Goal: Task Accomplishment & Management: Use online tool/utility

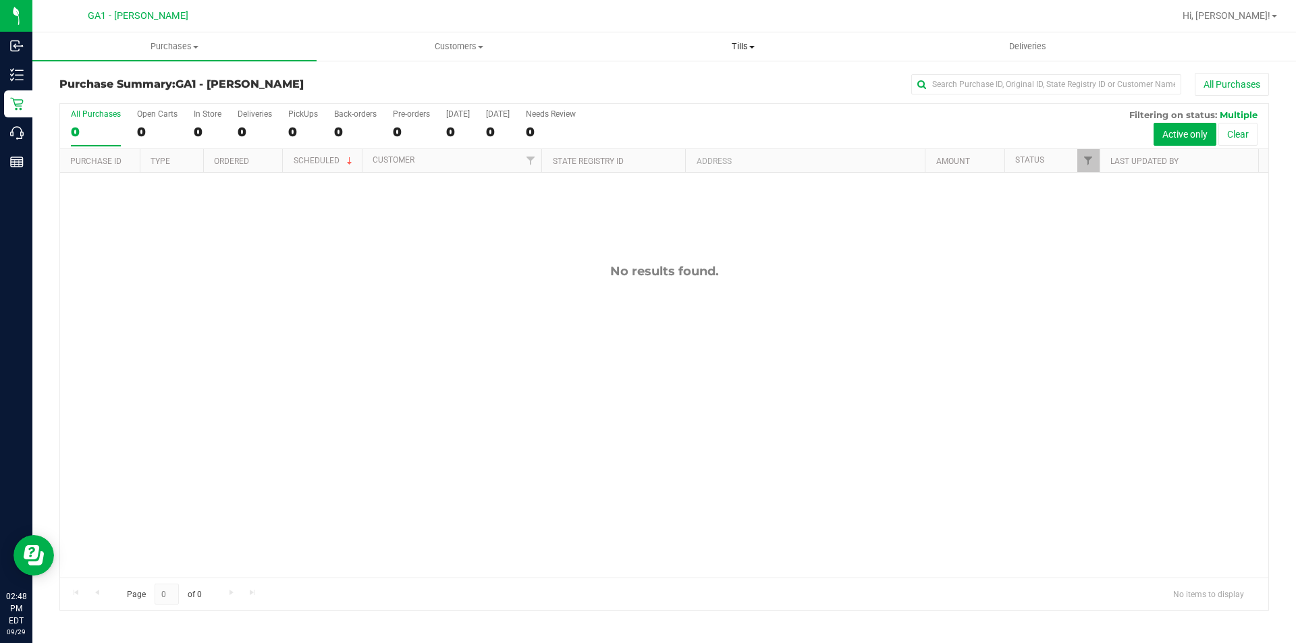
click at [732, 49] on span "Tills" at bounding box center [742, 47] width 283 height 12
click at [668, 77] on span "Manage tills" at bounding box center [646, 81] width 91 height 11
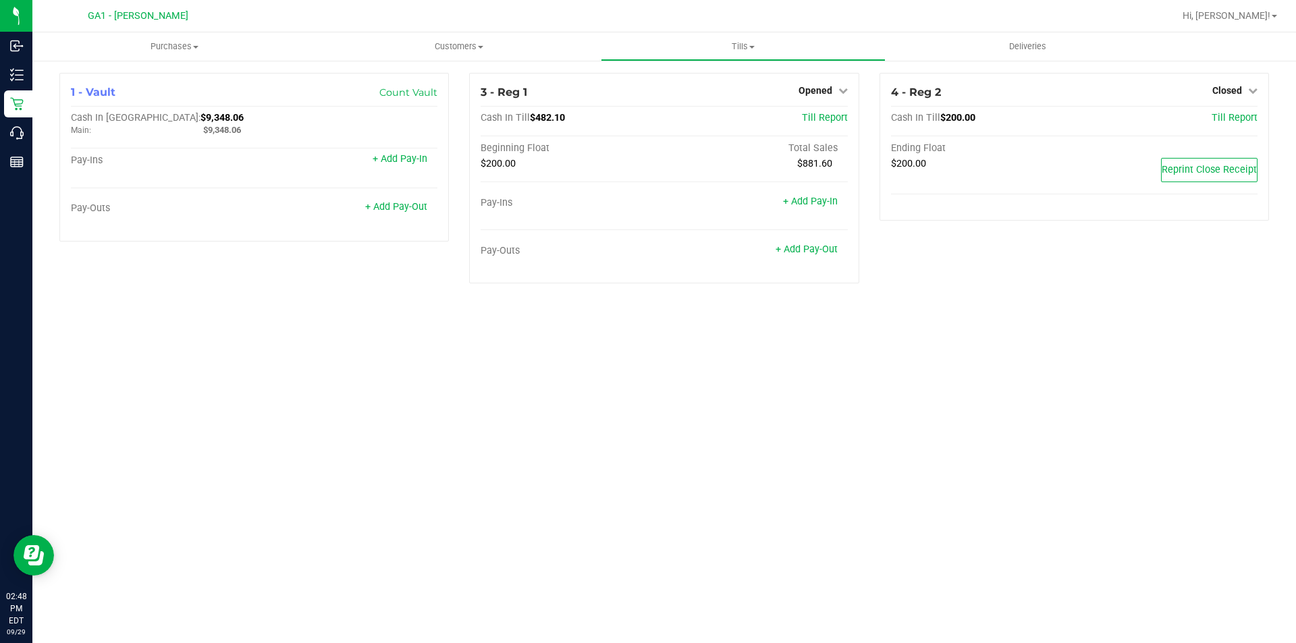
click at [1002, 462] on div "Purchases Summary of purchases Fulfillment All purchases Customers All customer…" at bounding box center [664, 337] width 1264 height 611
click at [431, 207] on div "+ Add Pay-Out" at bounding box center [347, 208] width 184 height 11
click at [415, 211] on link "+ Add Pay-Out" at bounding box center [396, 206] width 62 height 11
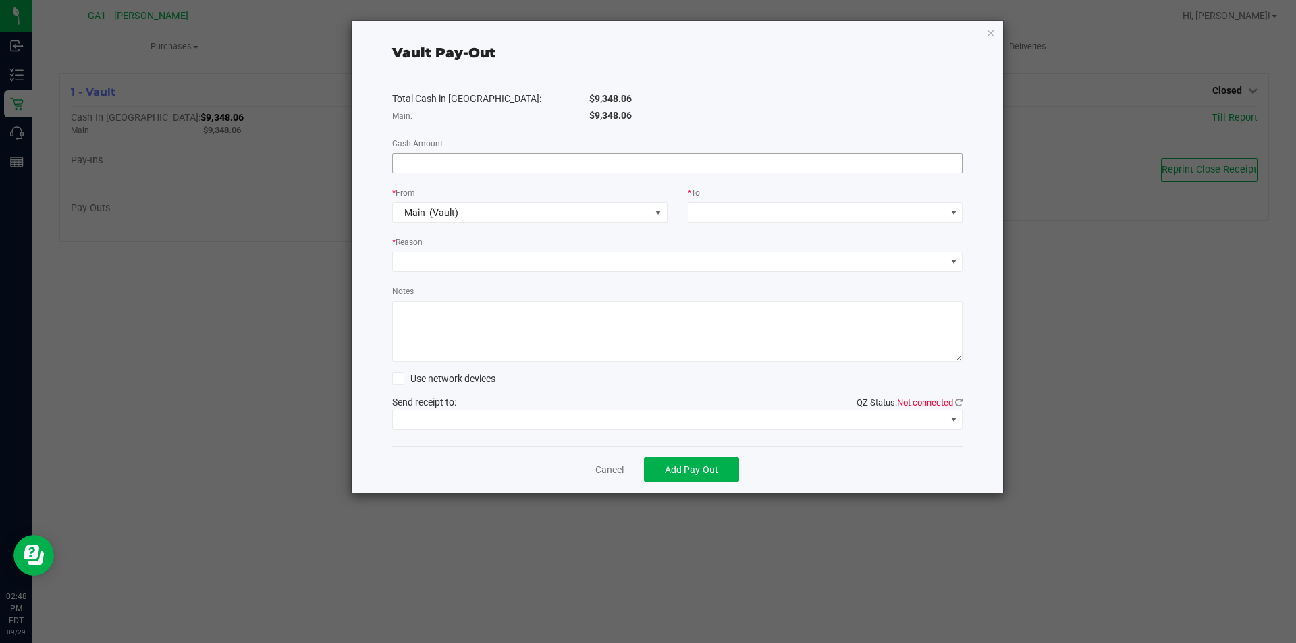
click at [516, 165] on input at bounding box center [678, 163] width 570 height 19
type input "$7,130.49"
click at [737, 205] on span at bounding box center [817, 212] width 257 height 19
click at [778, 271] on span "Cash Collection to Farm" at bounding box center [747, 272] width 100 height 11
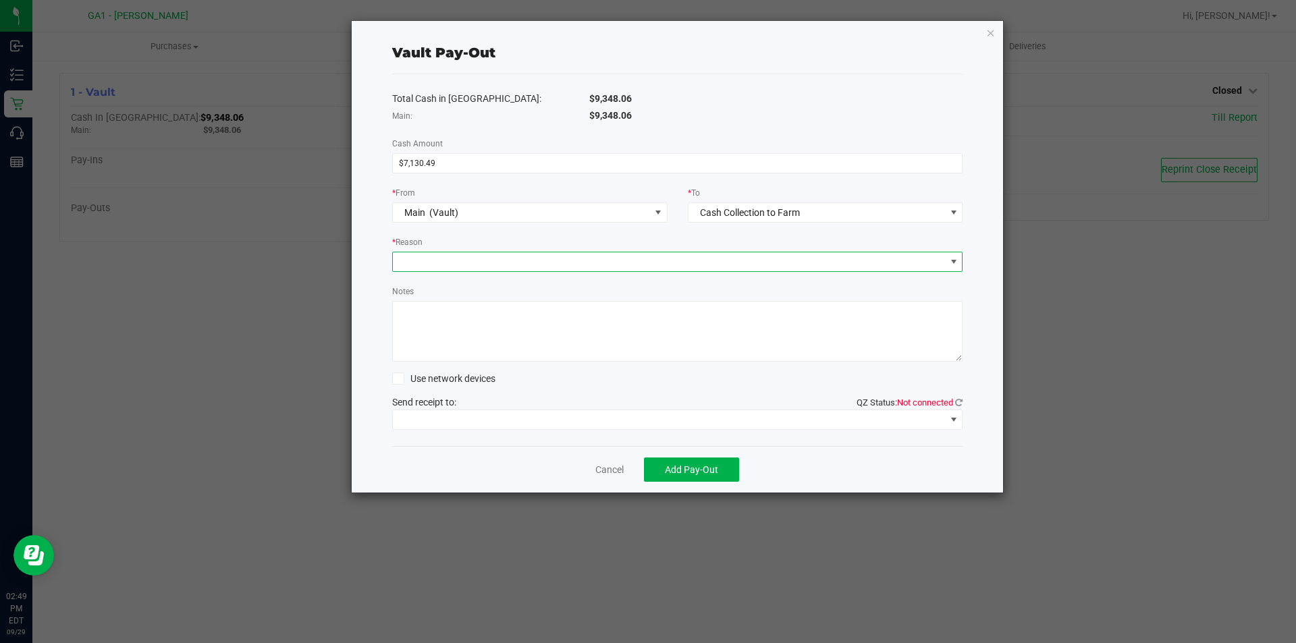
click at [678, 261] on span at bounding box center [669, 261] width 553 height 19
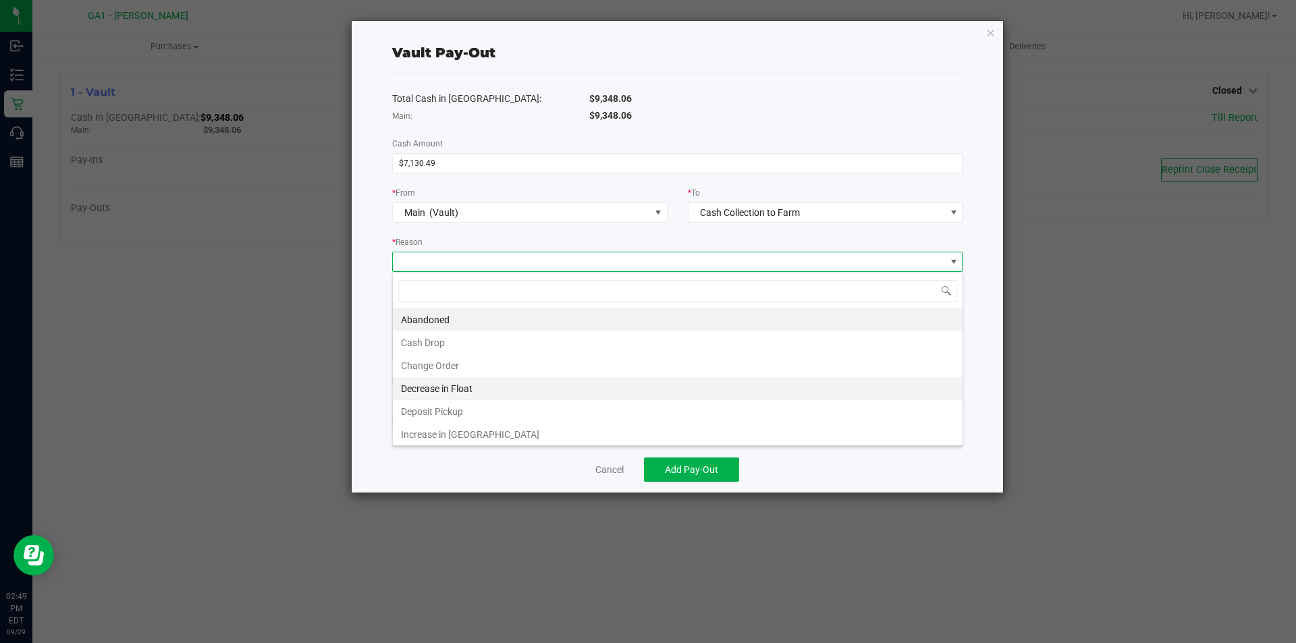
scroll to position [3, 0]
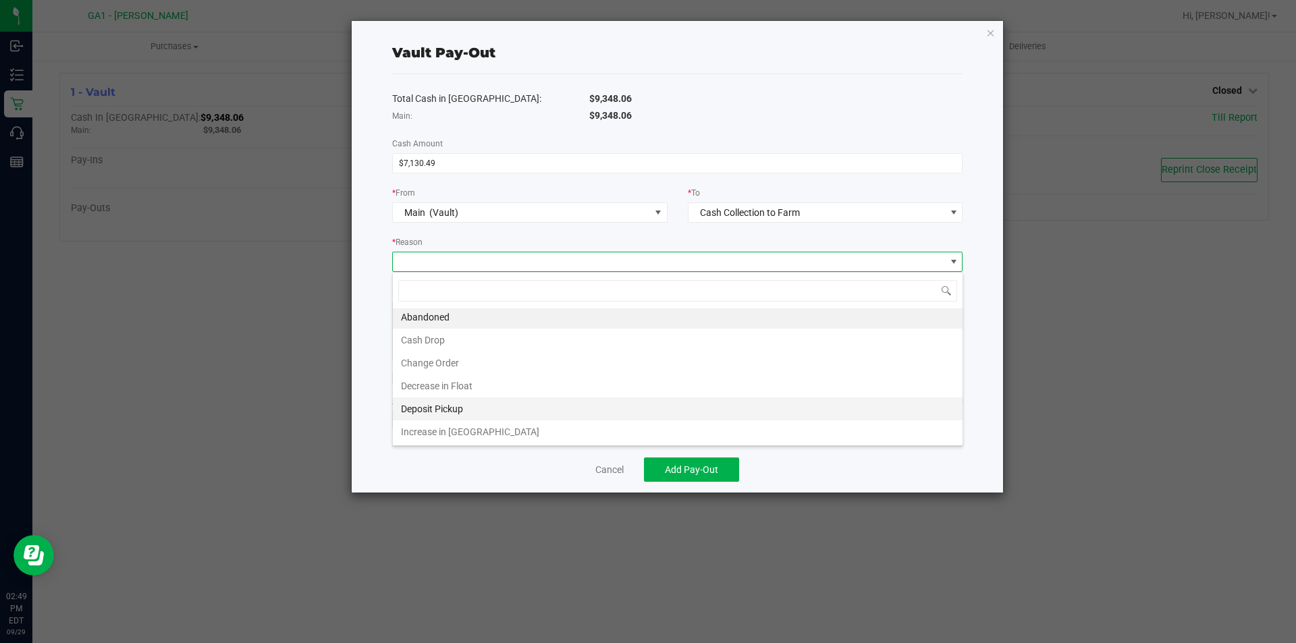
click at [498, 411] on li "Deposit Pickup" at bounding box center [678, 409] width 570 height 23
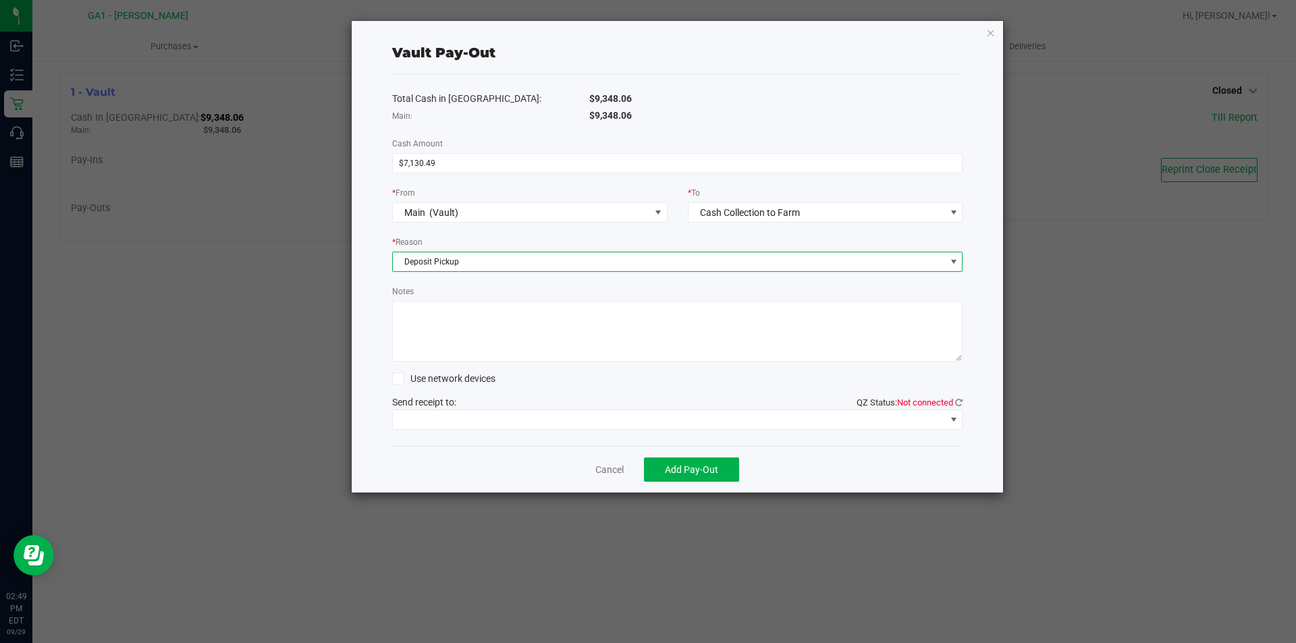
click at [419, 335] on textarea "Notes" at bounding box center [677, 331] width 571 height 61
type textarea "t"
type textarea "Trek ([PERSON_NAME]) picked up @ 2:43pm & departed at 2:46pm"
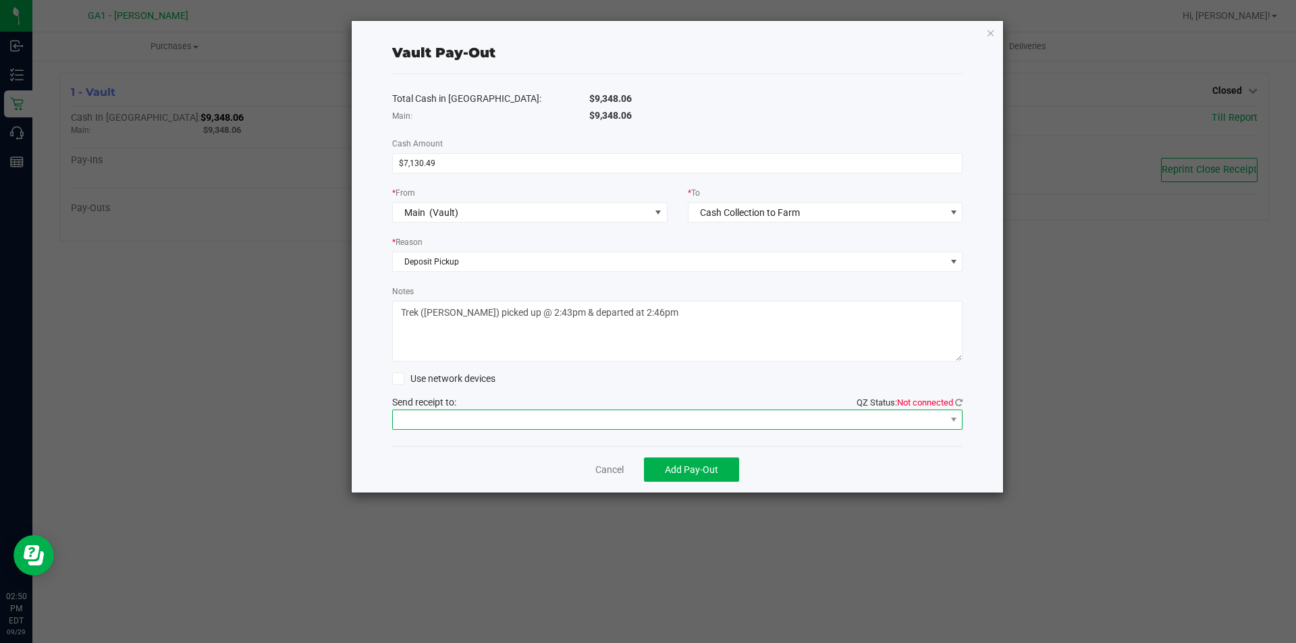
click at [538, 426] on span at bounding box center [669, 419] width 553 height 19
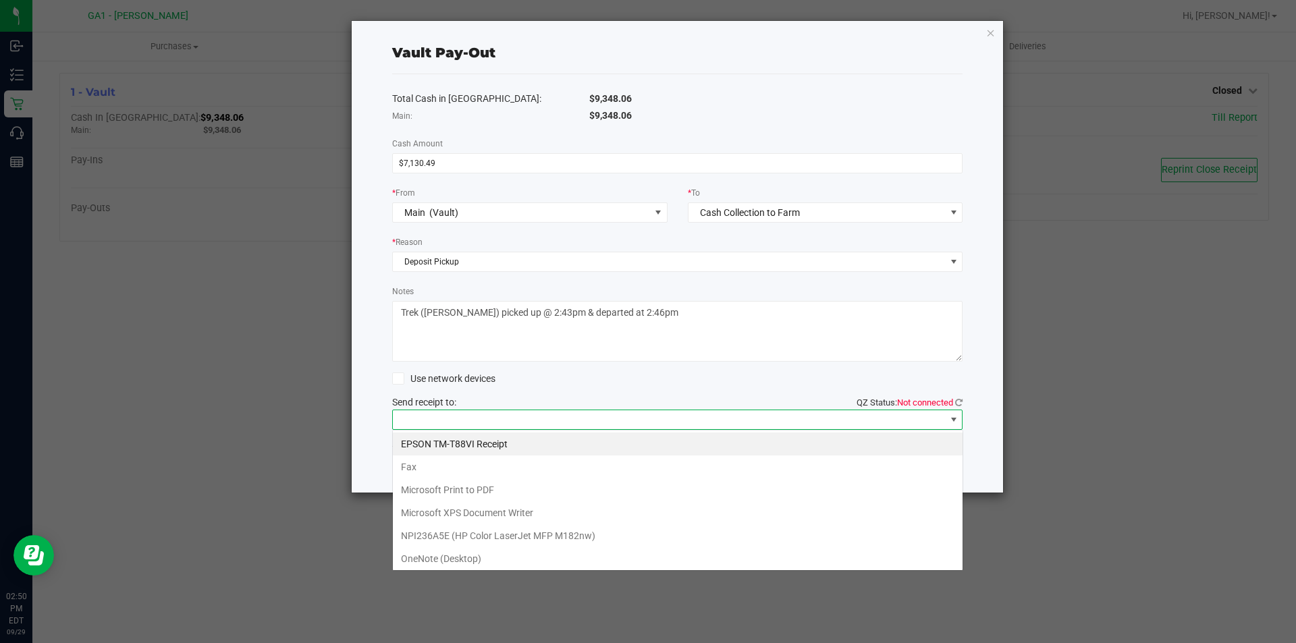
scroll to position [20, 570]
click at [525, 450] on Receipt "EPSON TM-T88VI Receipt" at bounding box center [678, 444] width 570 height 23
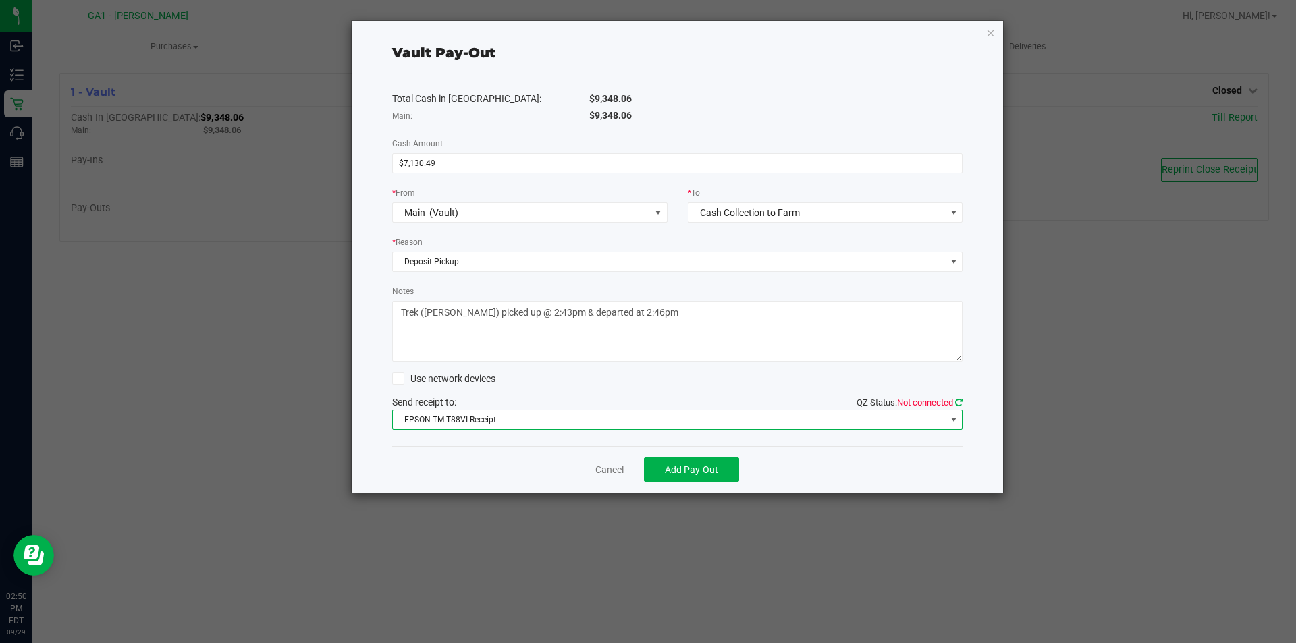
click at [958, 404] on icon at bounding box center [958, 402] width 7 height 9
click at [684, 478] on button "Add Pay-Out" at bounding box center [691, 470] width 95 height 24
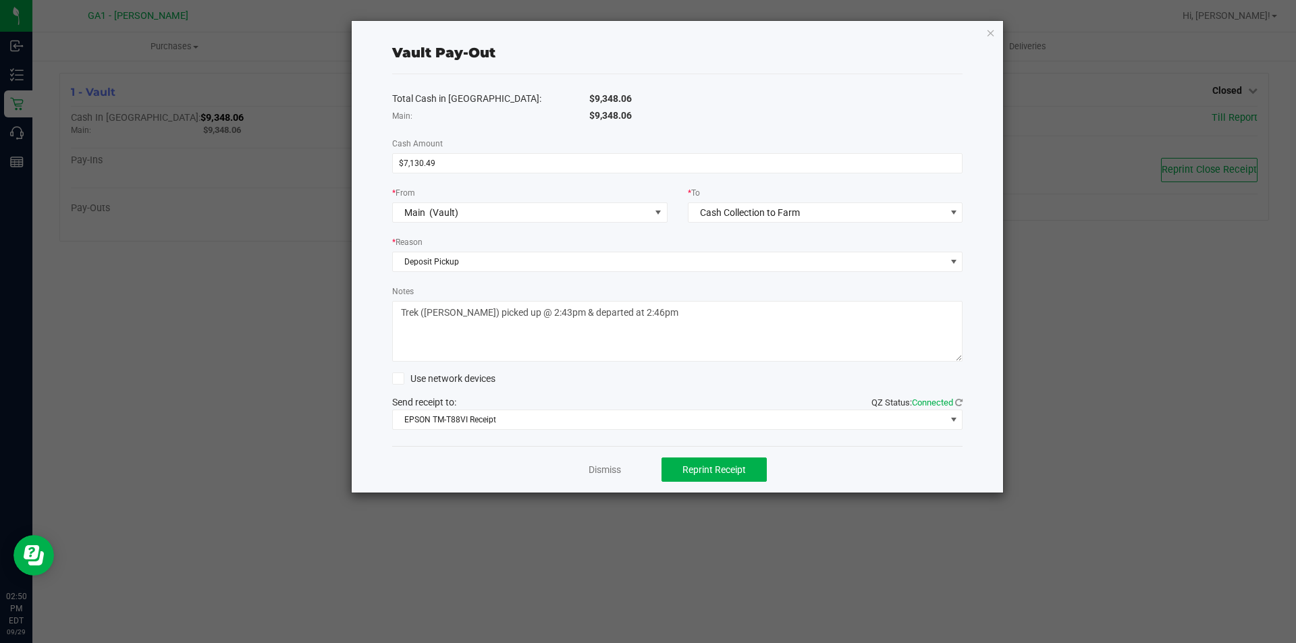
click at [601, 478] on div "Dismiss Reprint Receipt" at bounding box center [677, 469] width 571 height 47
click at [591, 469] on link "Dismiss" at bounding box center [605, 470] width 32 height 14
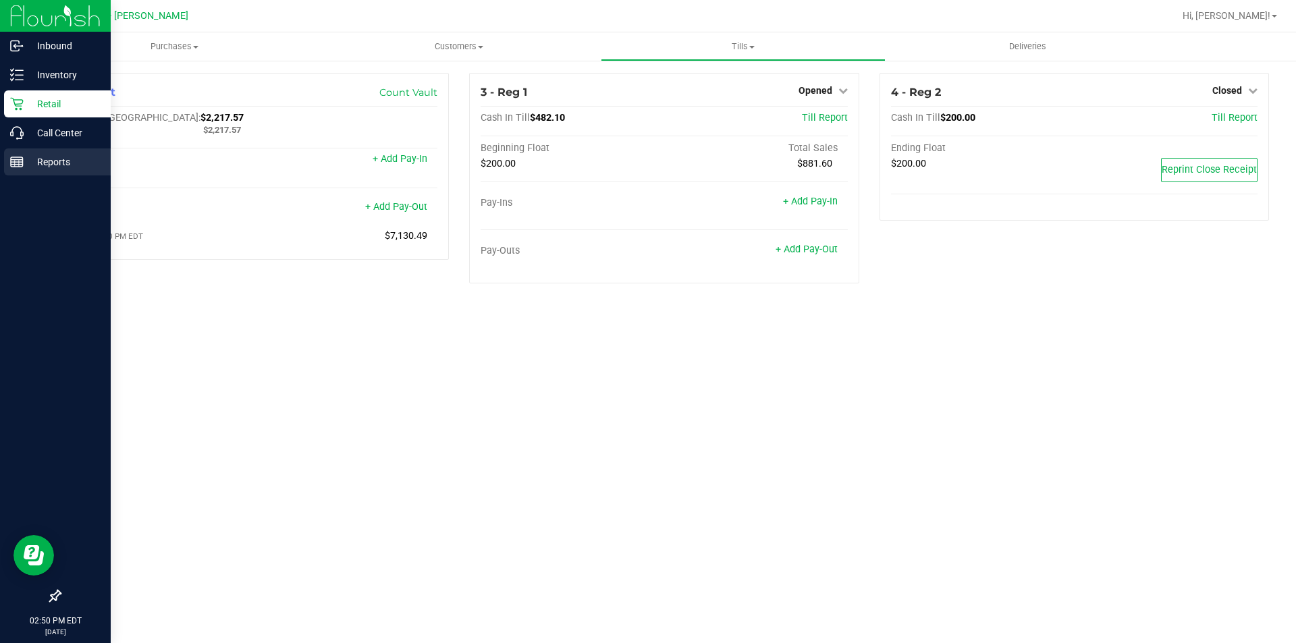
click at [58, 161] on p "Reports" at bounding box center [64, 162] width 81 height 16
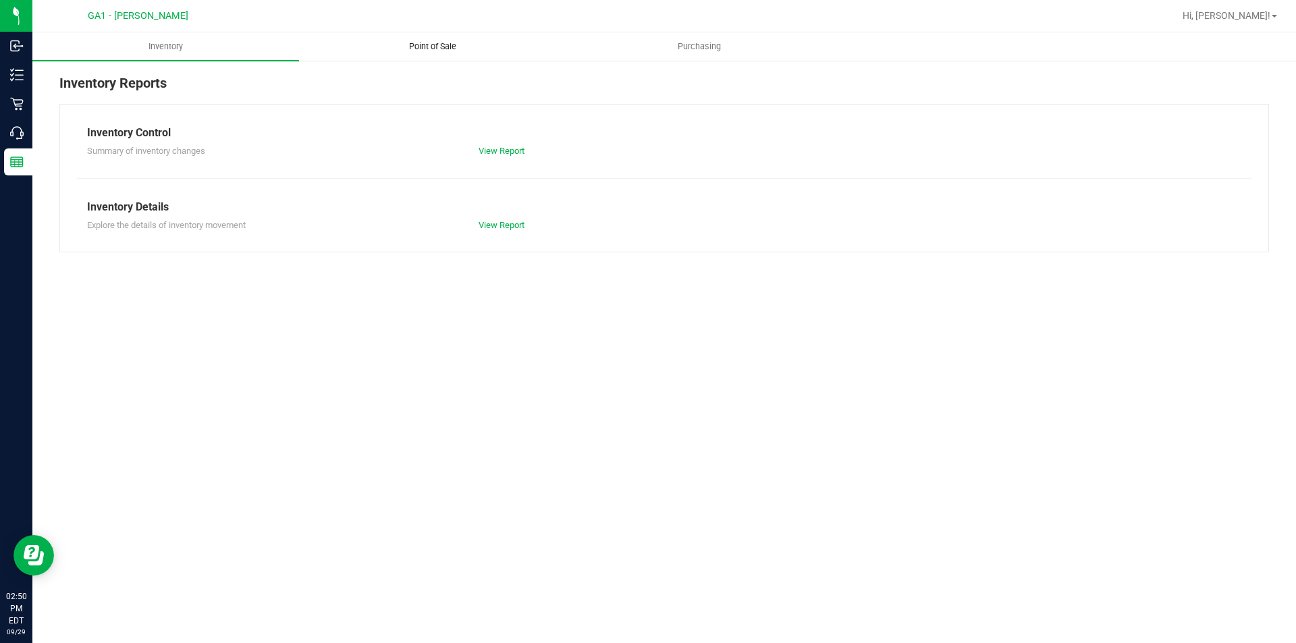
click at [442, 47] on span "Point of Sale" at bounding box center [433, 47] width 84 height 12
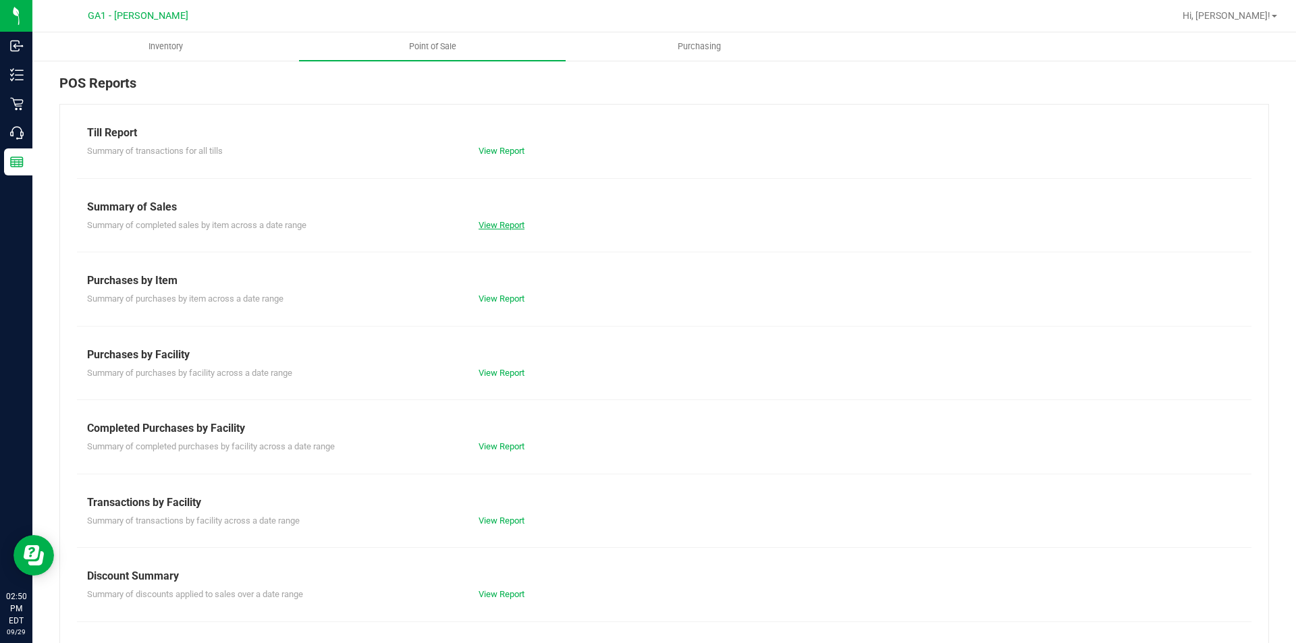
click at [503, 227] on link "View Report" at bounding box center [502, 225] width 46 height 10
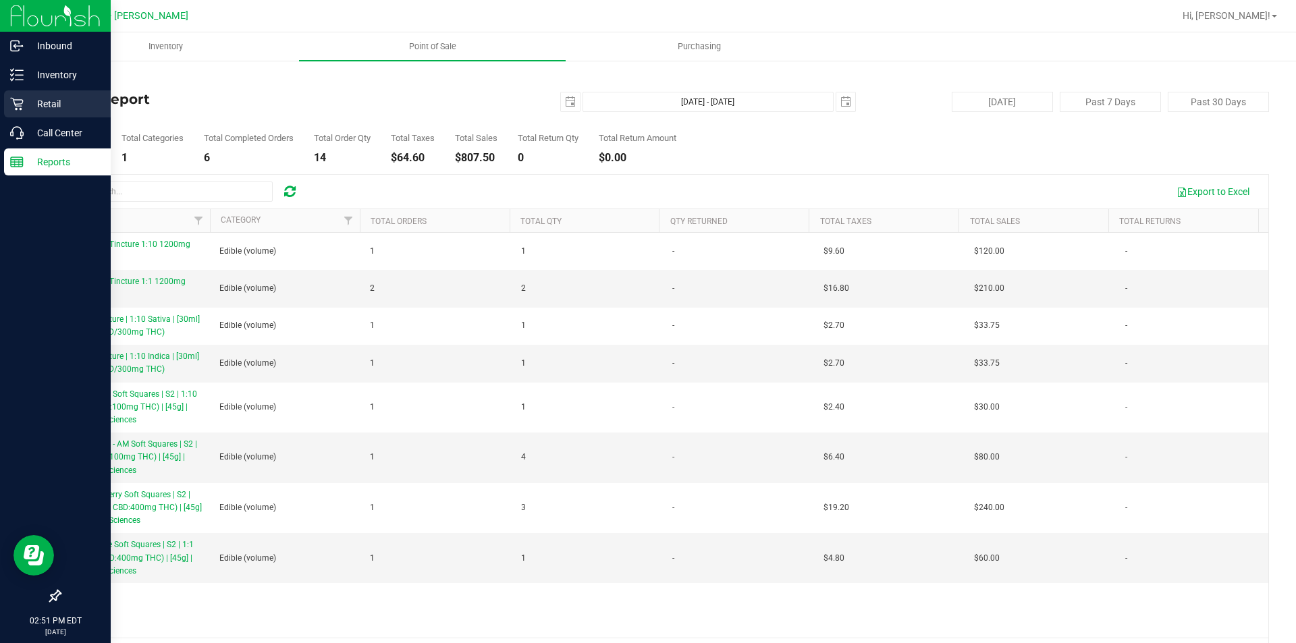
click at [50, 113] on div "Retail" at bounding box center [57, 103] width 107 height 27
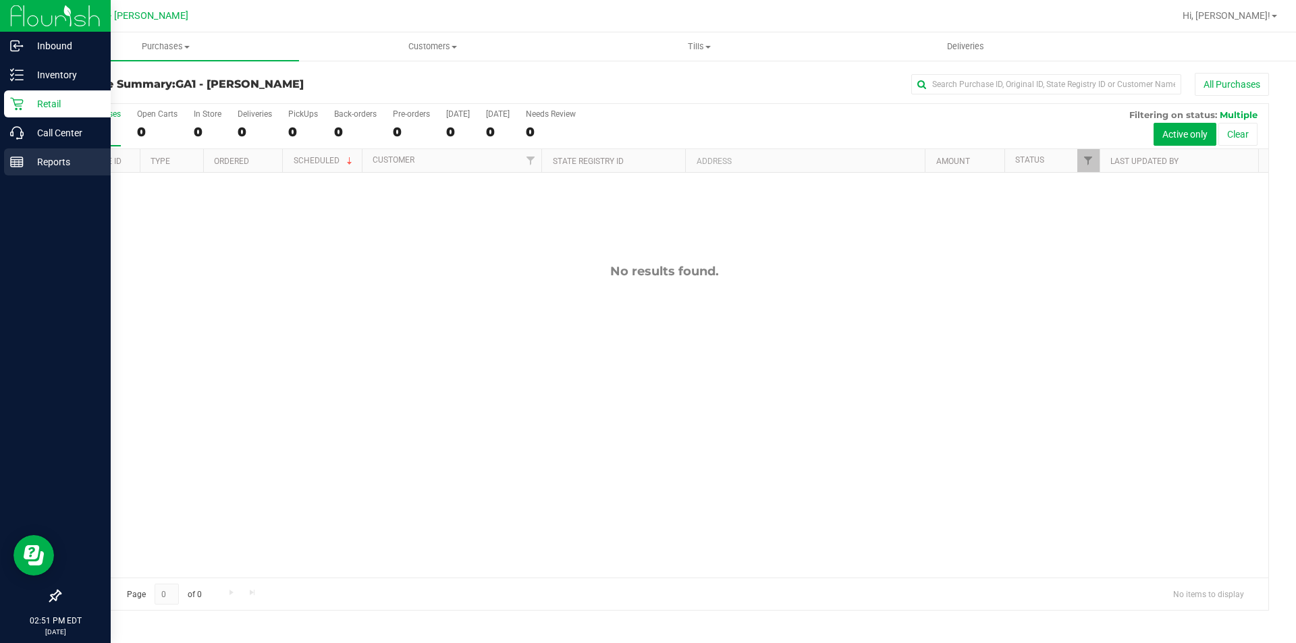
click at [61, 165] on p "Reports" at bounding box center [64, 162] width 81 height 16
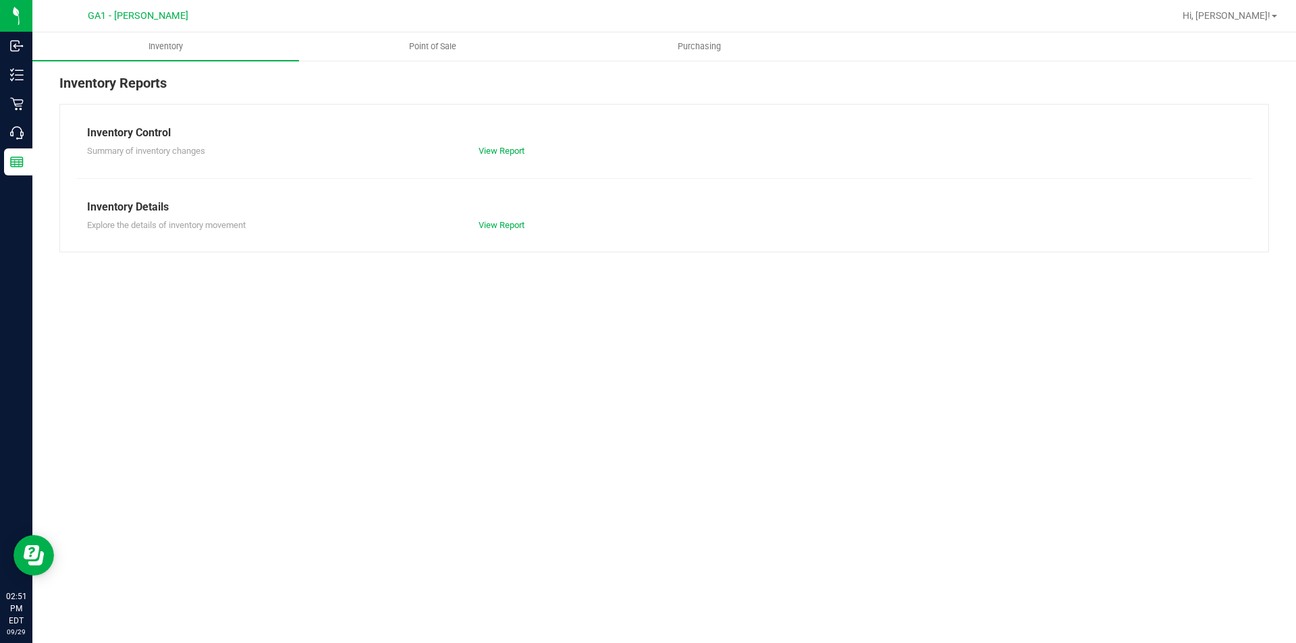
click at [434, 29] on nav "GA1 - [PERSON_NAME] Hi, [PERSON_NAME]!" at bounding box center [664, 16] width 1264 height 32
click at [429, 41] on span "Point of Sale" at bounding box center [433, 47] width 84 height 12
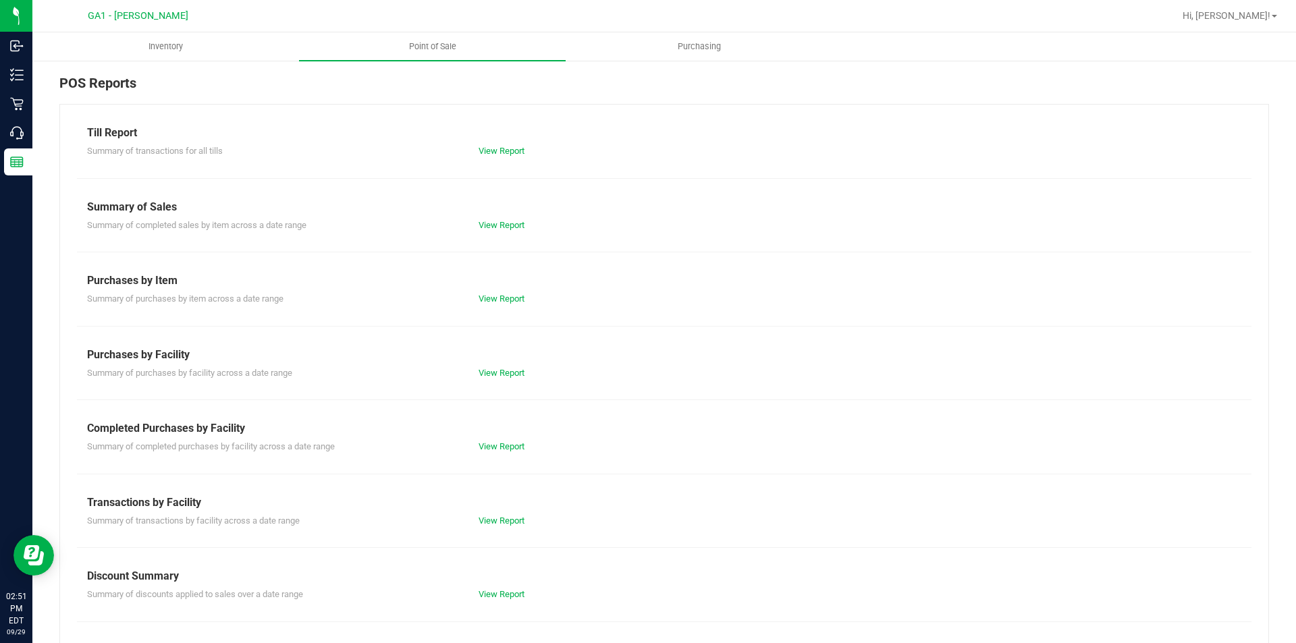
click at [484, 144] on div "Summary of transactions for all tills View Report" at bounding box center [664, 149] width 1175 height 17
click at [485, 146] on div "View Report" at bounding box center [665, 151] width 392 height 14
click at [485, 150] on link "View Report" at bounding box center [502, 151] width 46 height 10
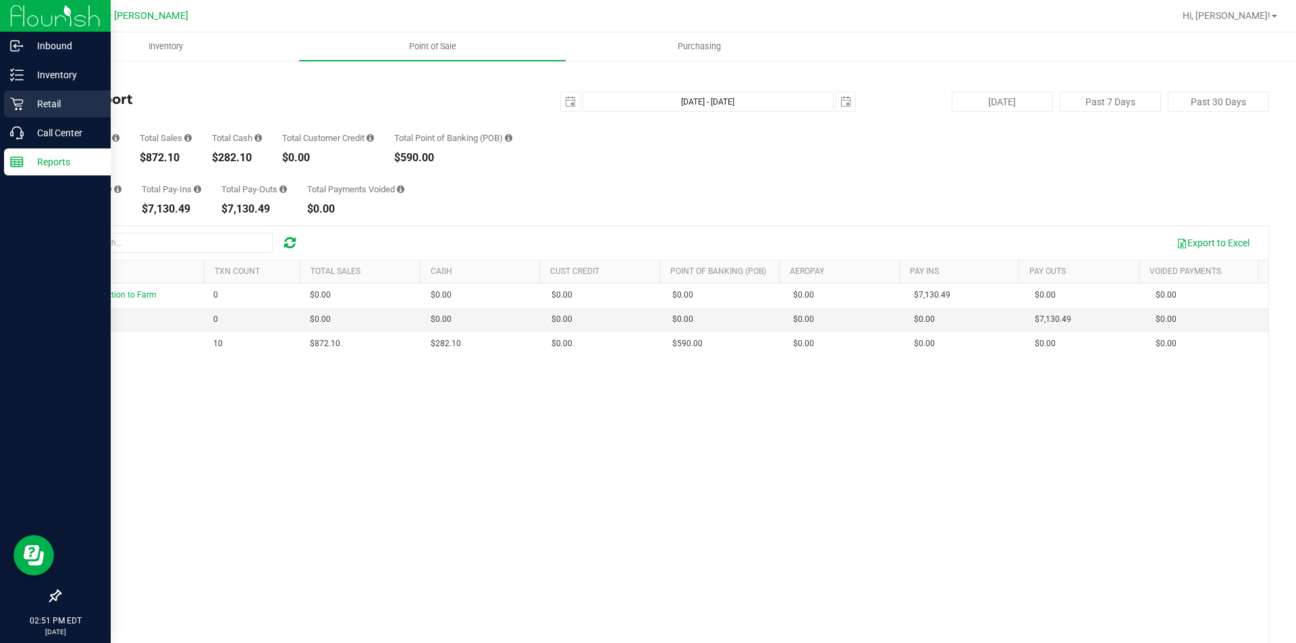
click at [39, 109] on p "Retail" at bounding box center [64, 104] width 81 height 16
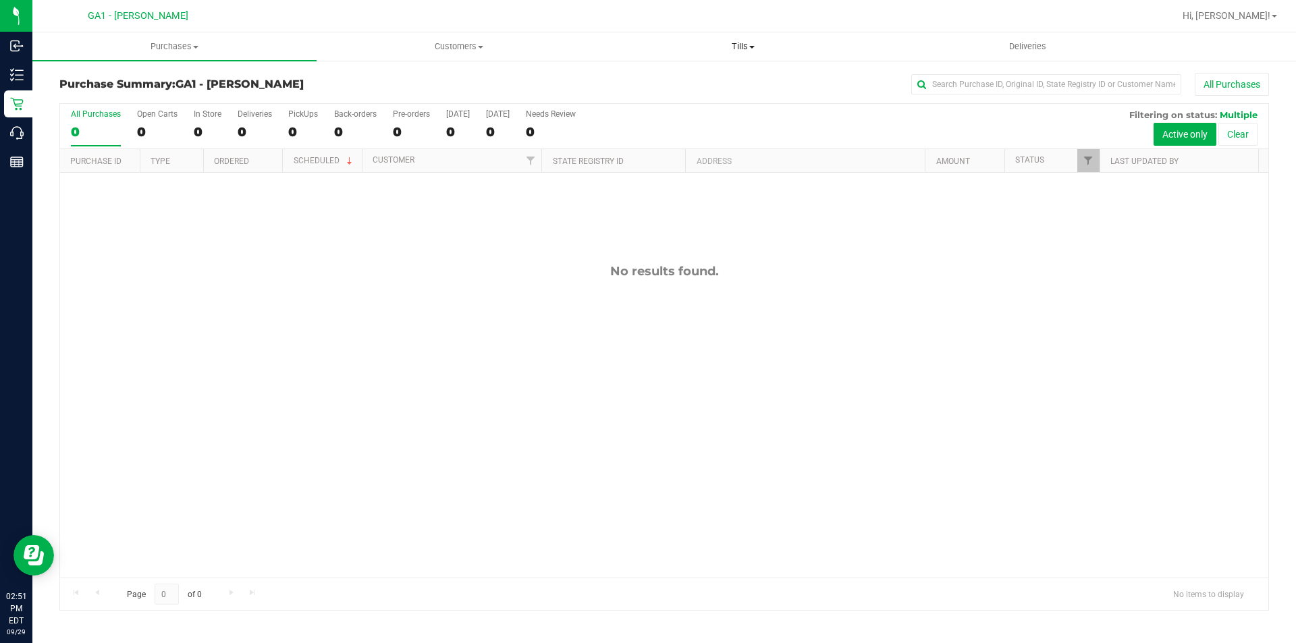
click at [738, 36] on uib-tab-heading "Tills Manage tills Reconcile e-payments" at bounding box center [742, 46] width 283 height 27
click at [670, 81] on span "Manage tills" at bounding box center [646, 81] width 91 height 11
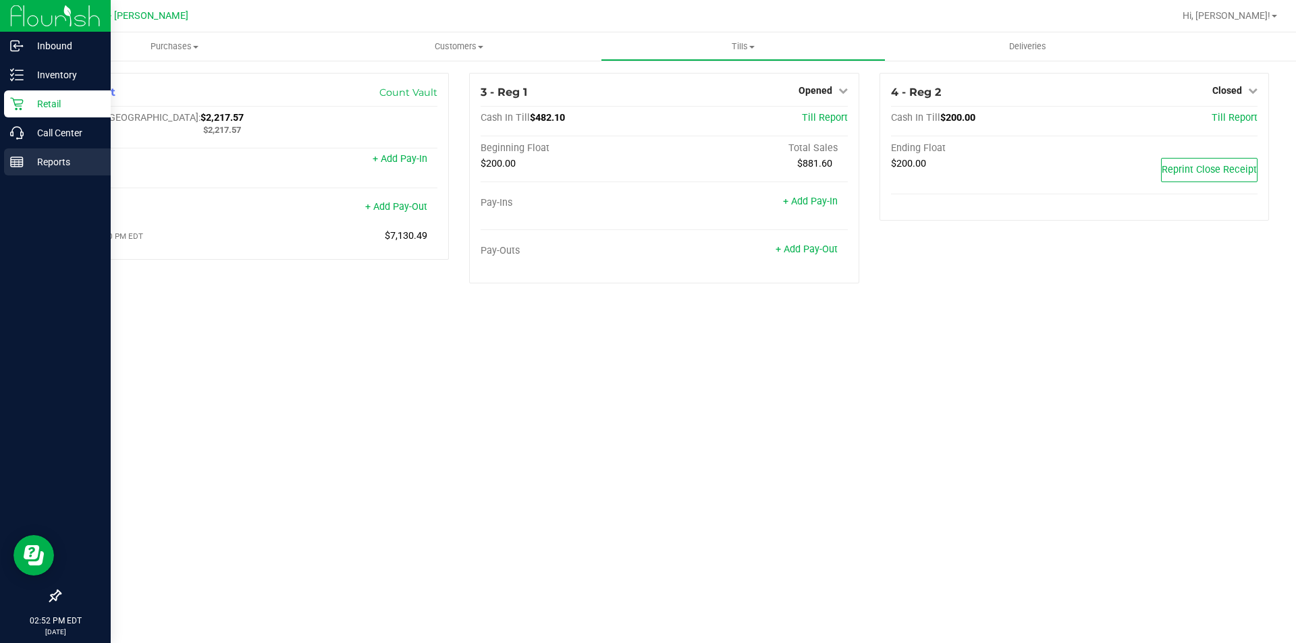
click at [65, 159] on p "Reports" at bounding box center [64, 162] width 81 height 16
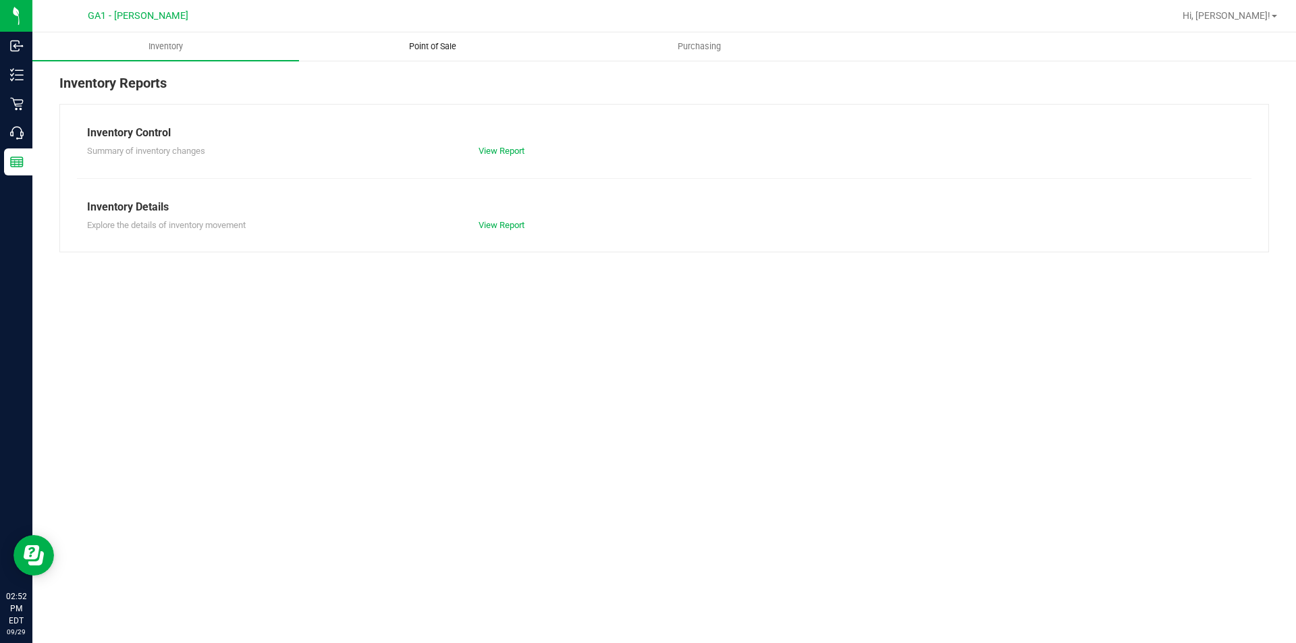
click at [433, 46] on span "Point of Sale" at bounding box center [433, 47] width 84 height 12
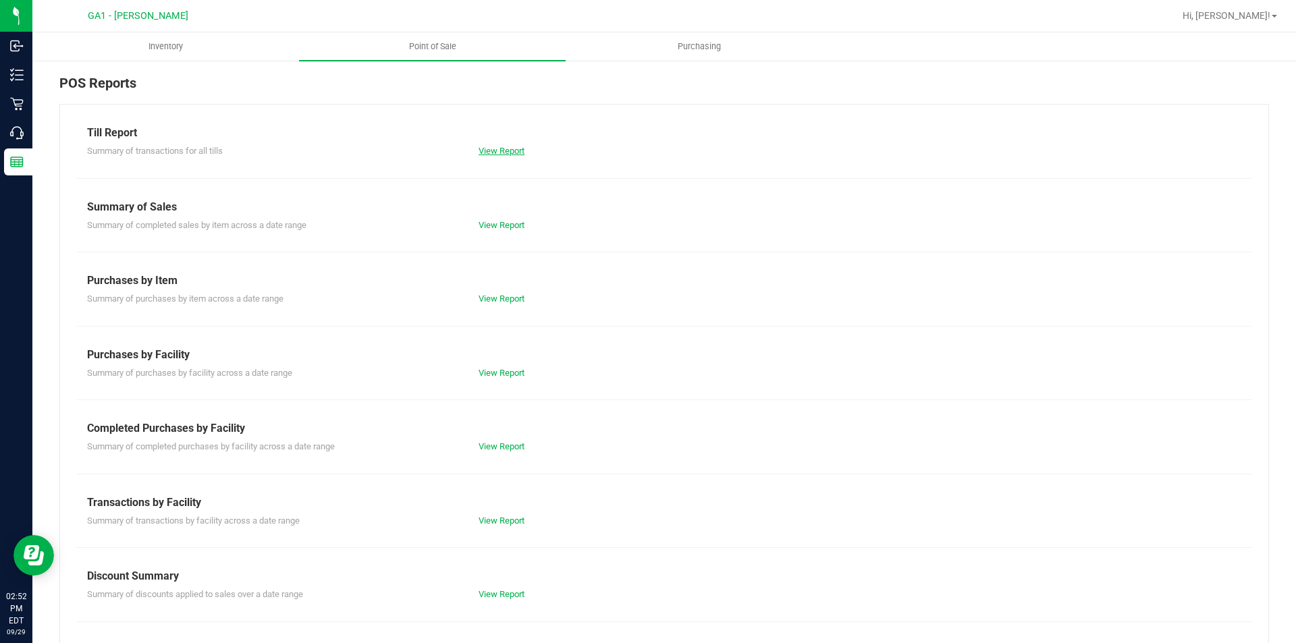
click at [496, 146] on link "View Report" at bounding box center [502, 151] width 46 height 10
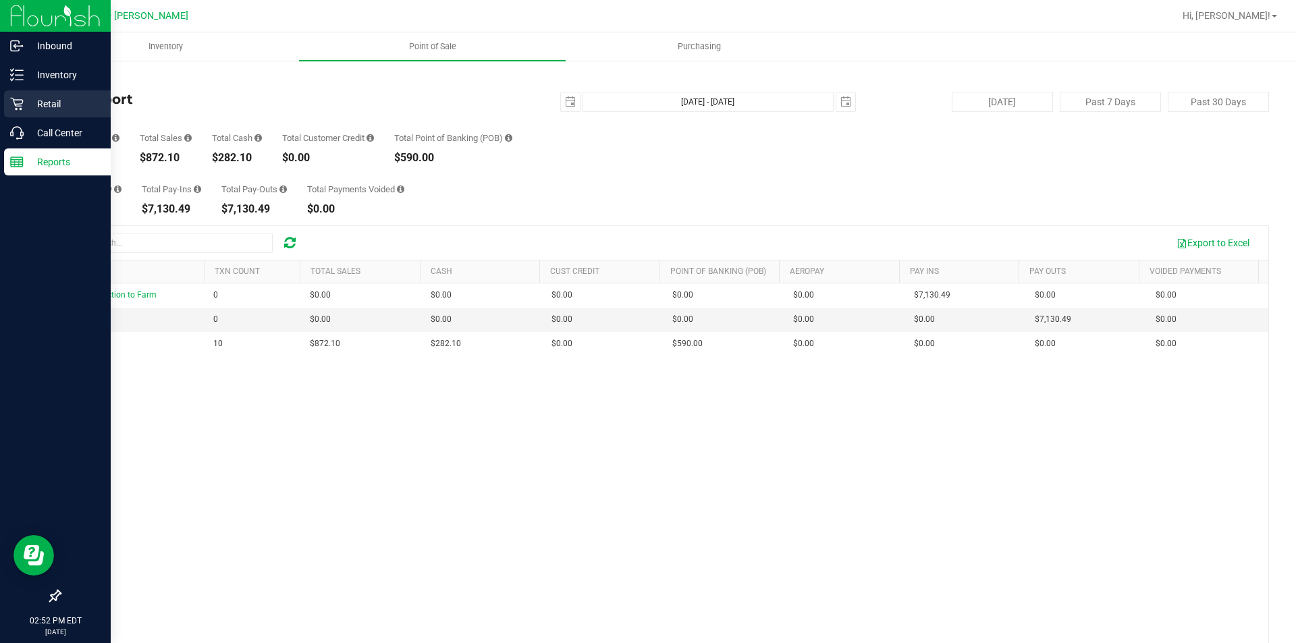
click at [77, 109] on p "Retail" at bounding box center [64, 104] width 81 height 16
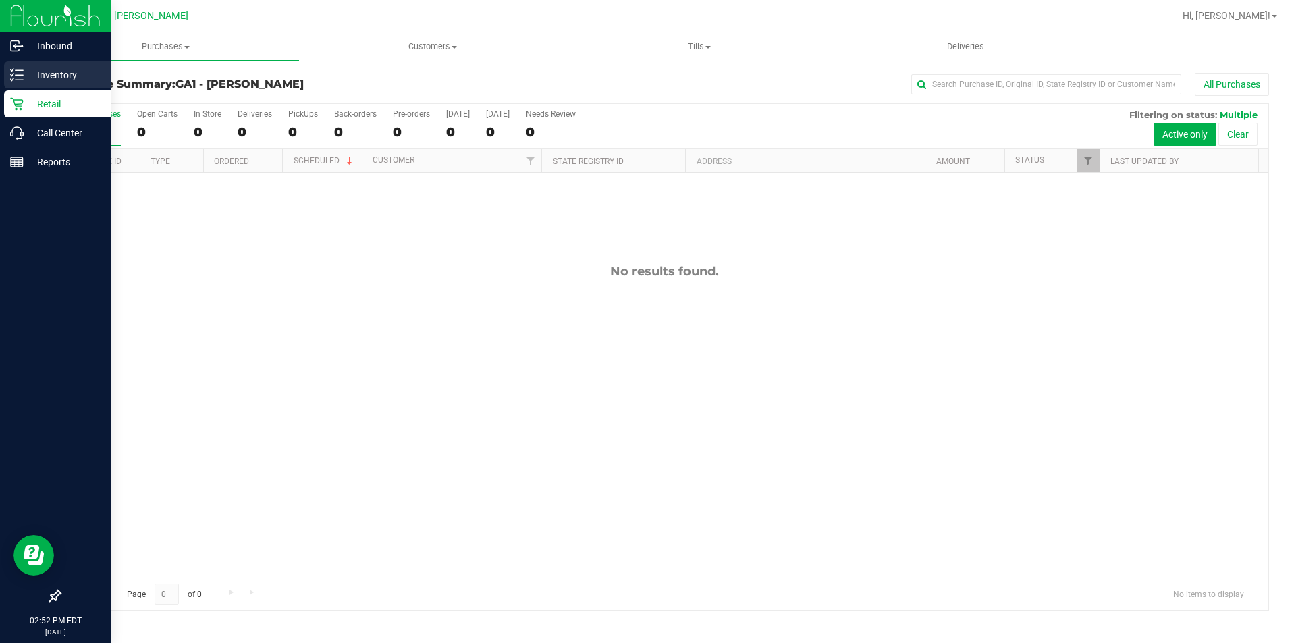
click at [71, 65] on div "Inventory" at bounding box center [57, 74] width 107 height 27
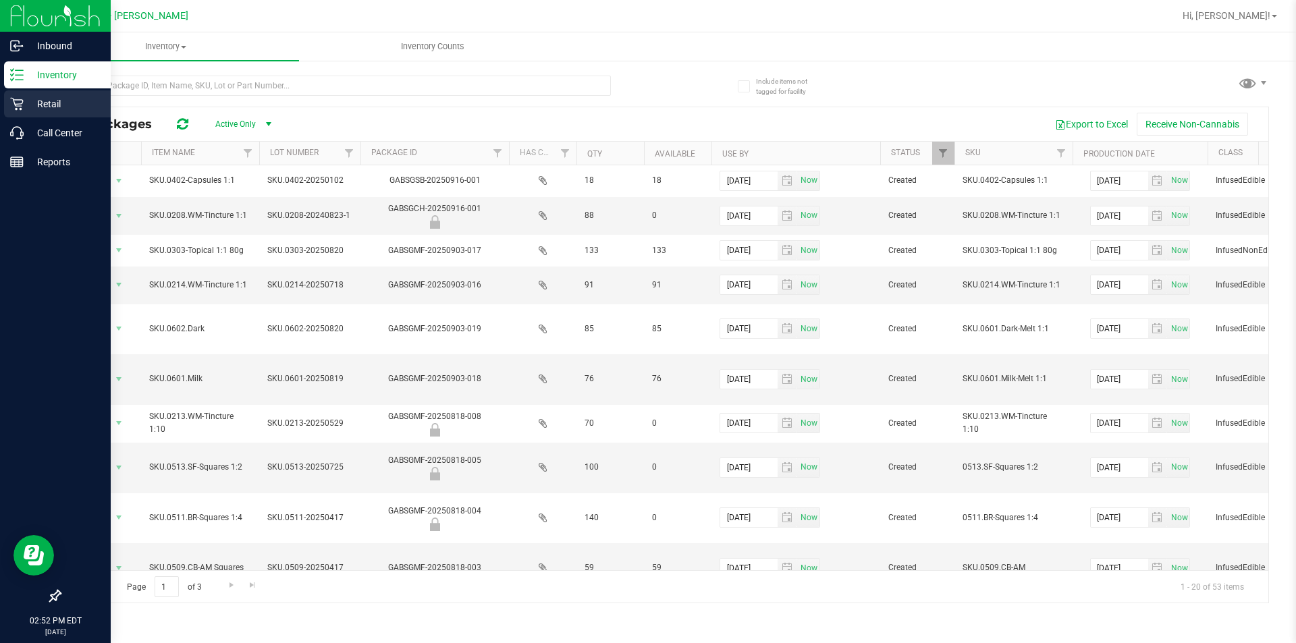
click at [74, 103] on p "Retail" at bounding box center [64, 104] width 81 height 16
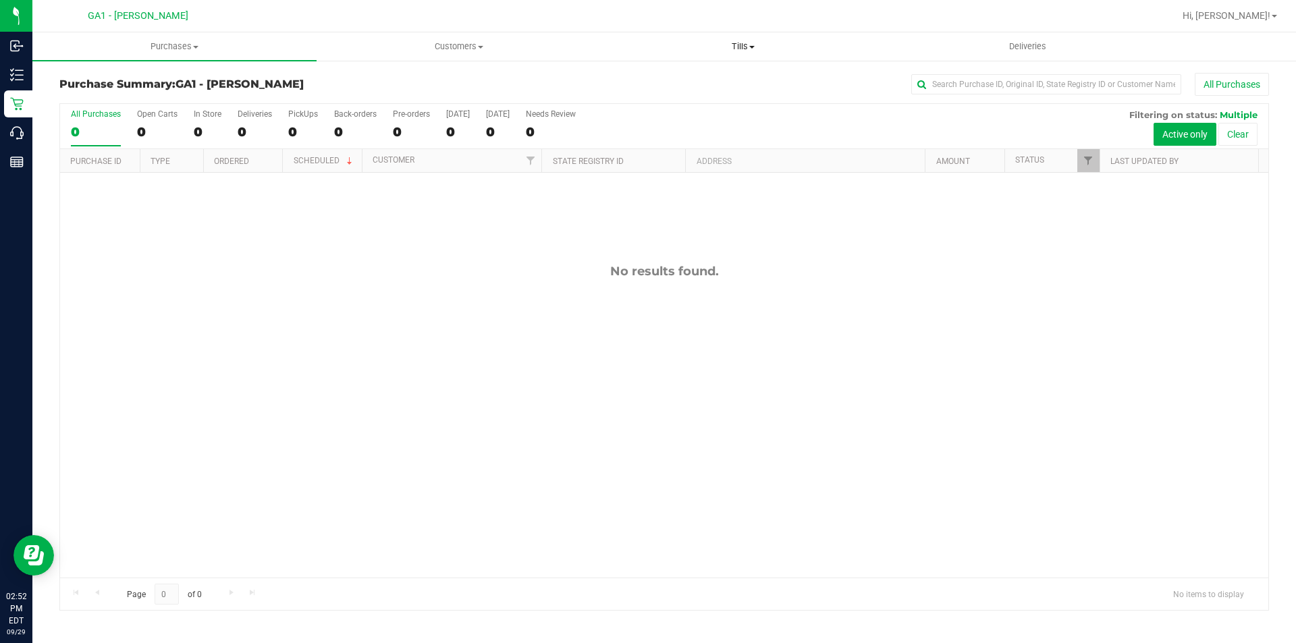
click at [715, 52] on span "Tills" at bounding box center [742, 47] width 283 height 12
click at [652, 90] on li "Reconcile e-payments" at bounding box center [743, 98] width 284 height 16
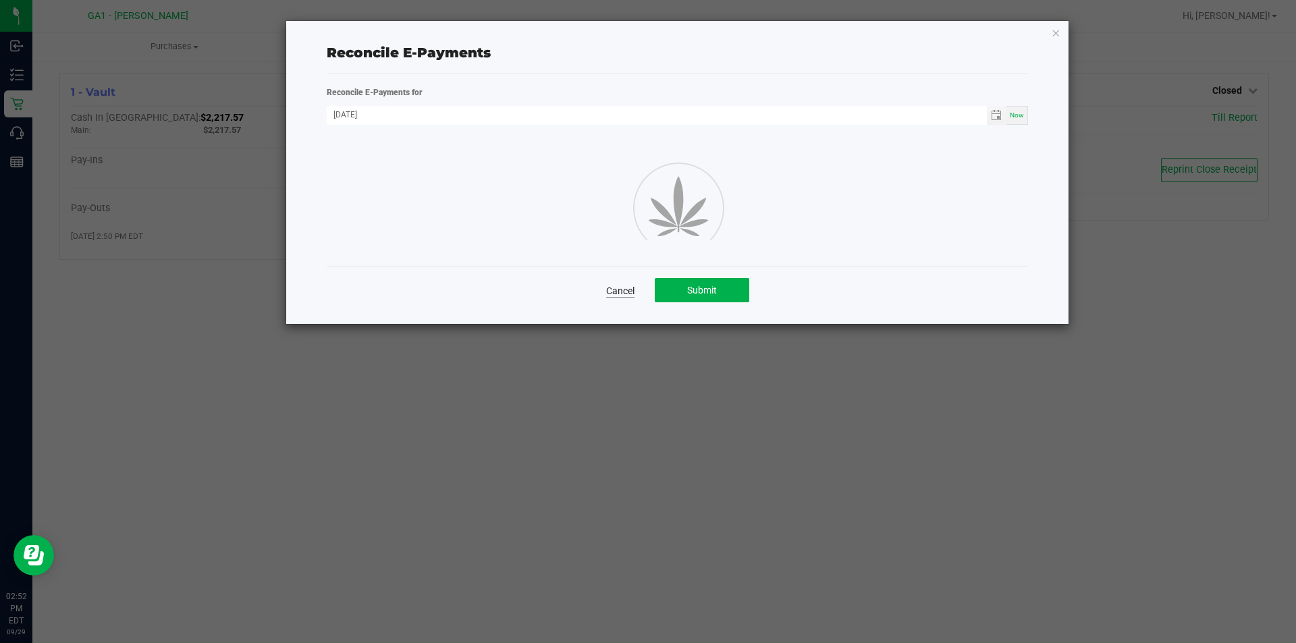
click at [610, 286] on link "Cancel" at bounding box center [620, 291] width 28 height 14
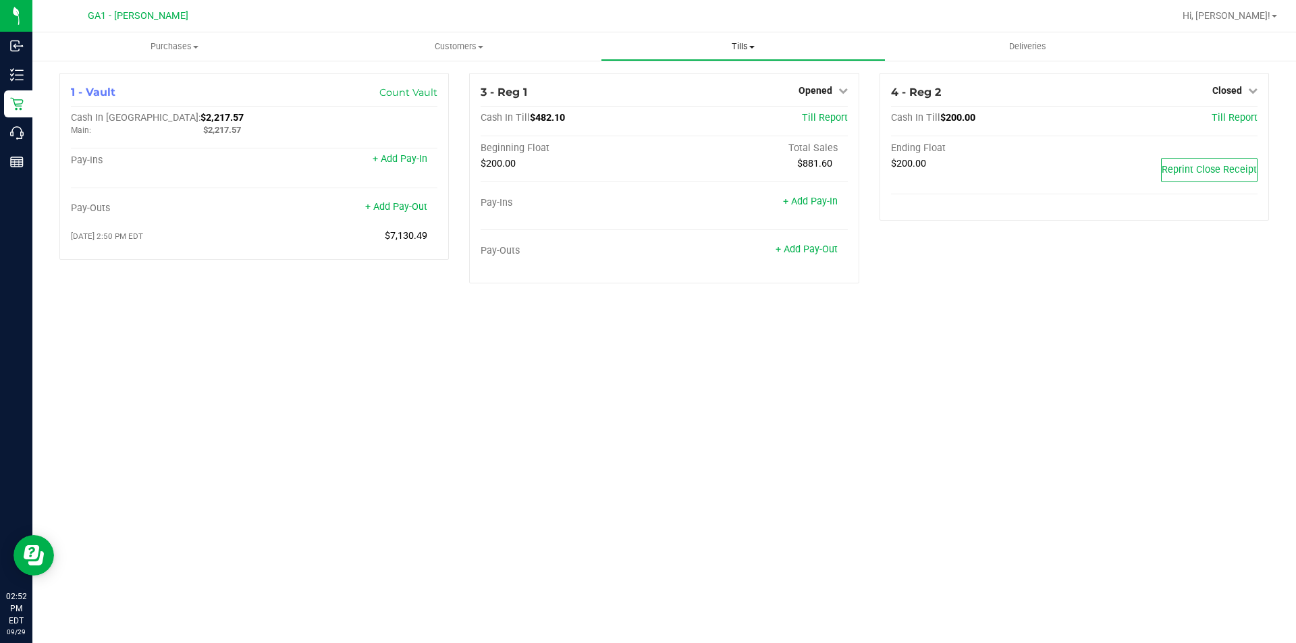
click at [747, 42] on span "Tills" at bounding box center [742, 47] width 283 height 12
click at [717, 82] on li "Manage tills" at bounding box center [743, 82] width 284 height 16
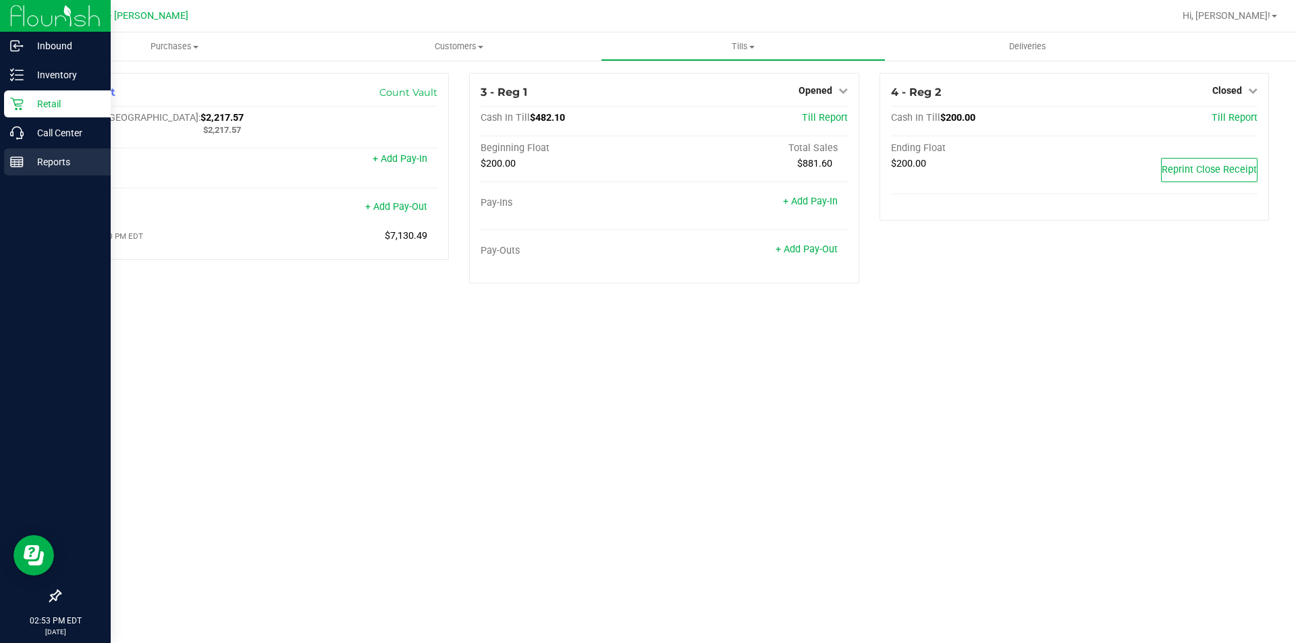
click at [34, 161] on p "Reports" at bounding box center [64, 162] width 81 height 16
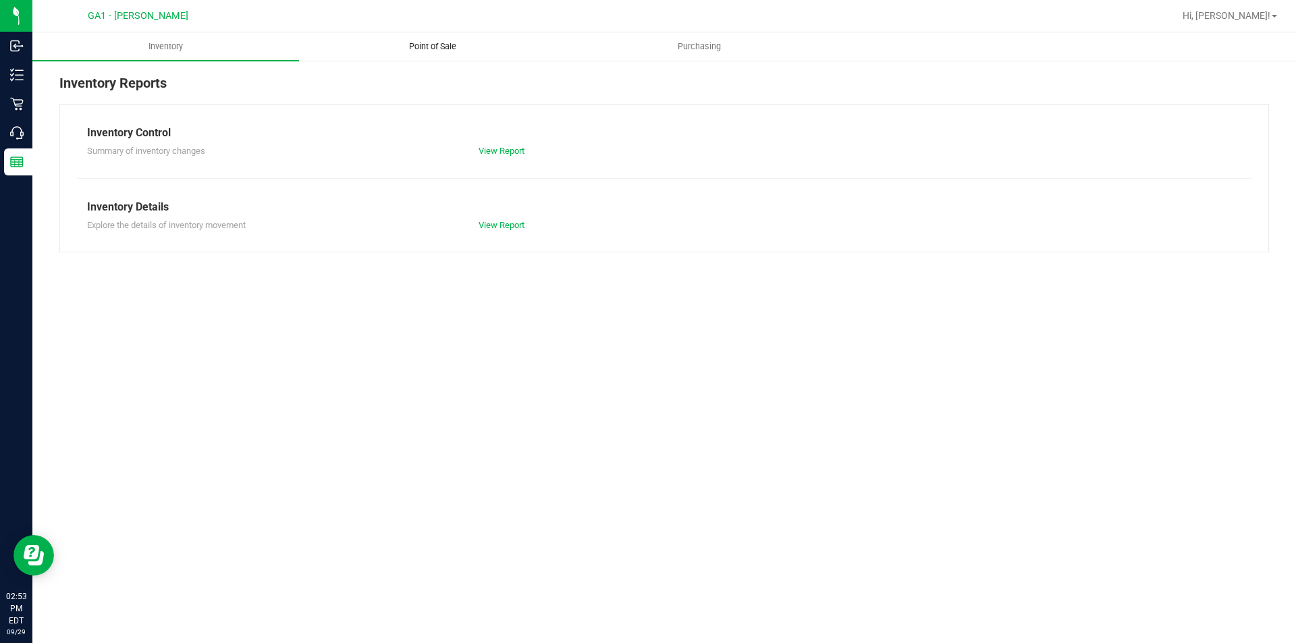
click at [454, 41] on span "Point of Sale" at bounding box center [433, 47] width 84 height 12
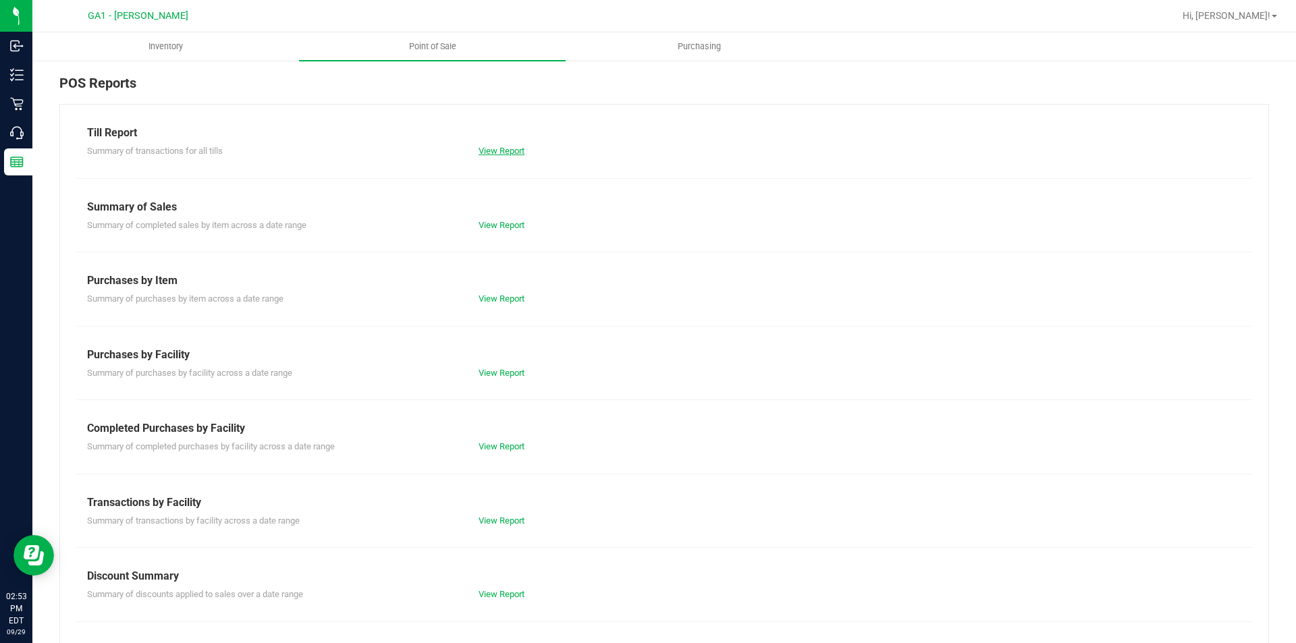
click at [483, 150] on link "View Report" at bounding box center [502, 151] width 46 height 10
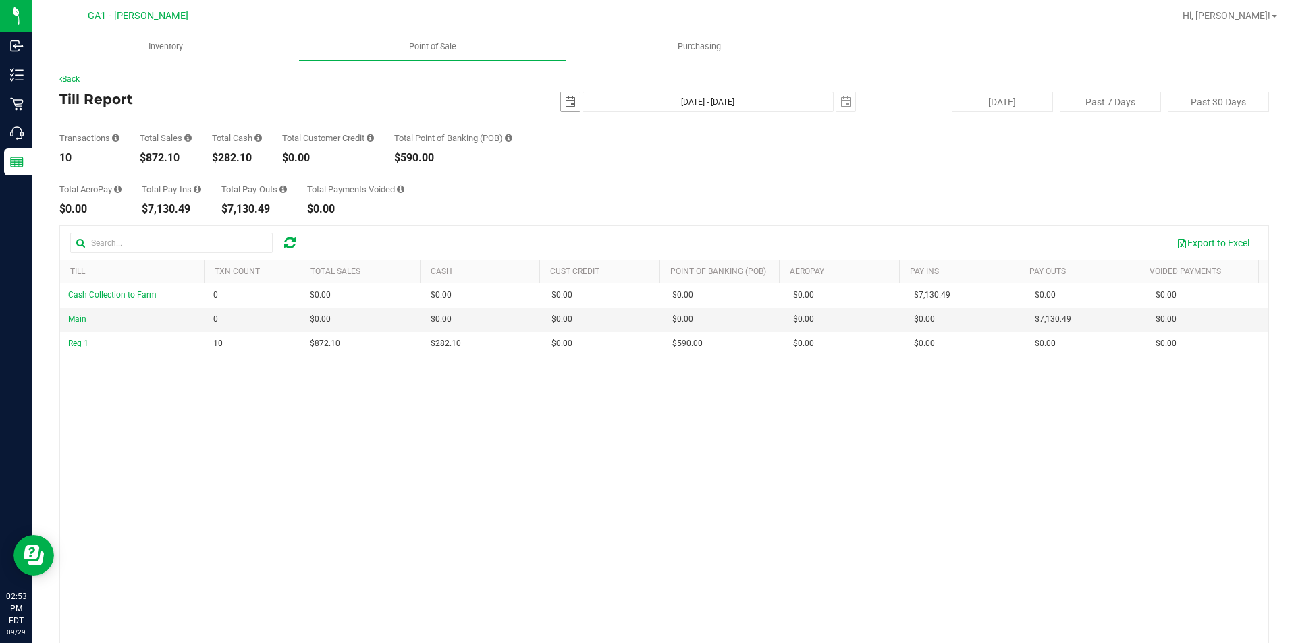
click at [561, 108] on span "select" at bounding box center [570, 101] width 19 height 19
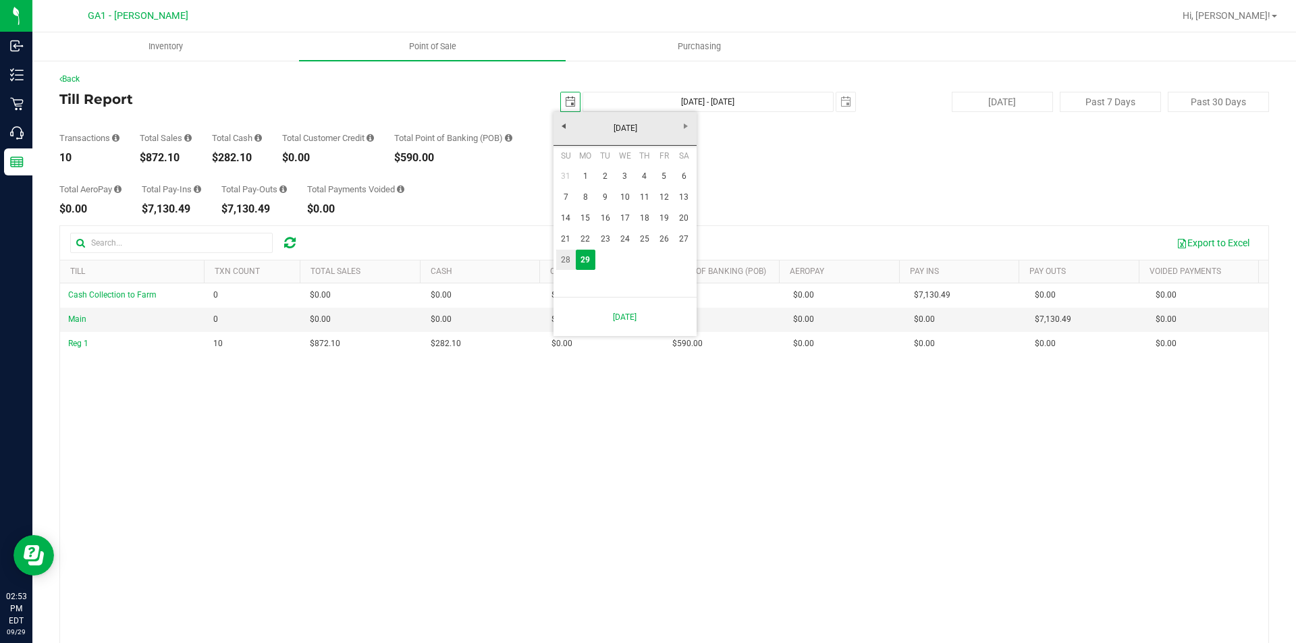
click at [567, 263] on link "28" at bounding box center [566, 260] width 20 height 21
type input "[DATE]"
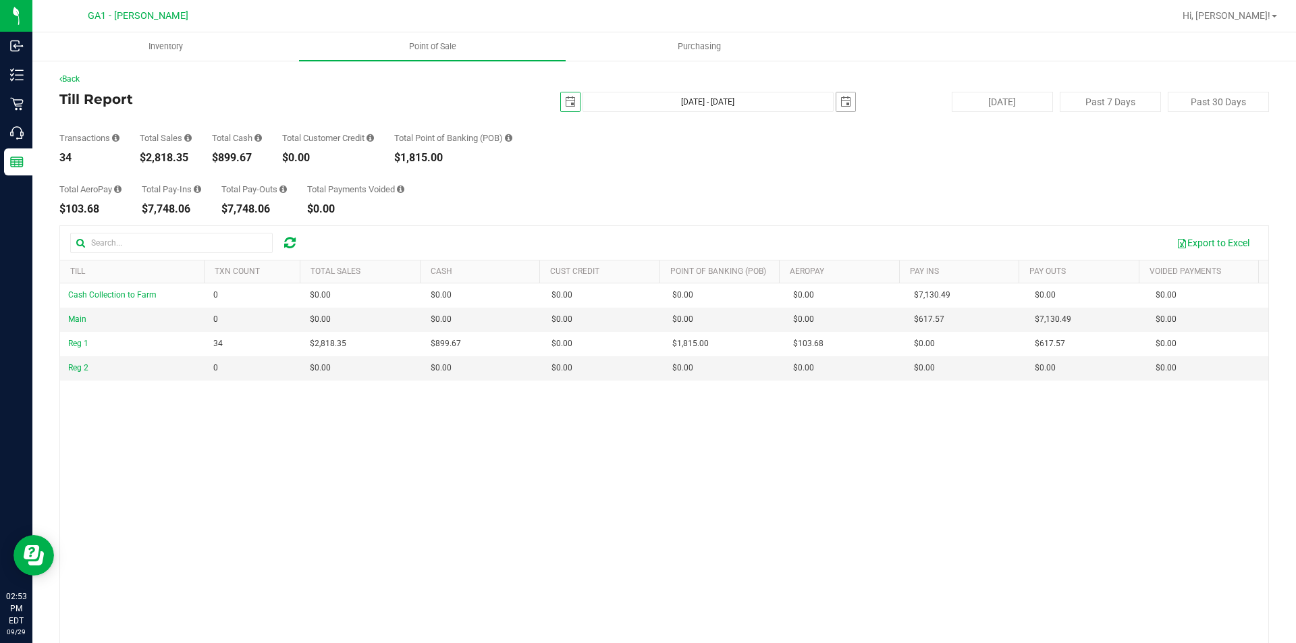
click at [840, 103] on span "select" at bounding box center [845, 102] width 11 height 11
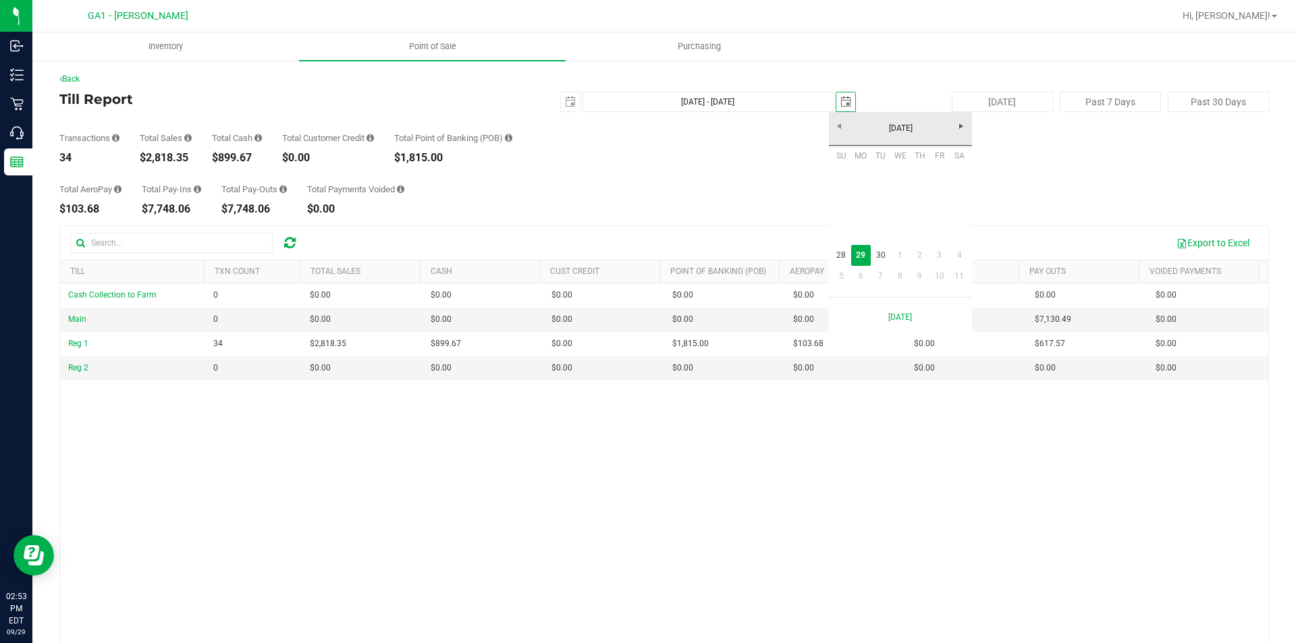
scroll to position [0, 34]
click at [843, 261] on link "28" at bounding box center [842, 255] width 20 height 21
type input "[DATE] - [DATE]"
type input "[DATE]"
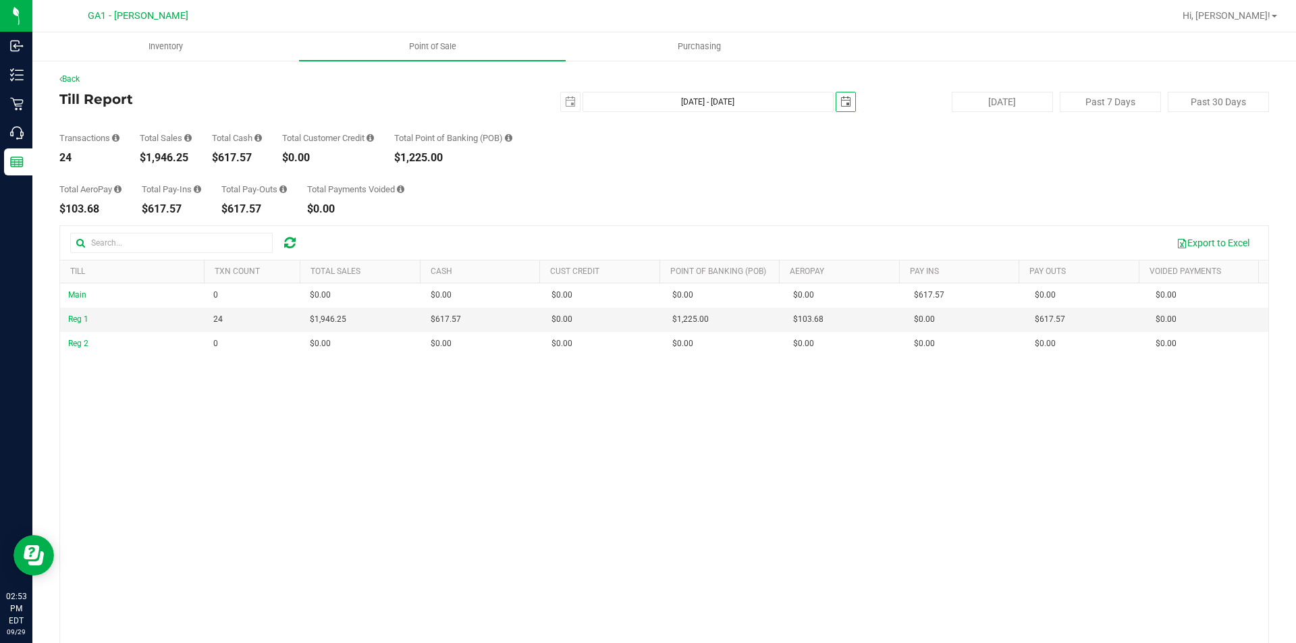
scroll to position [0, 0]
click at [689, 139] on div "Transactions 24 Total Sales $1,946.25 Total Cash $617.57 Total Customer Credit …" at bounding box center [664, 137] width 1210 height 51
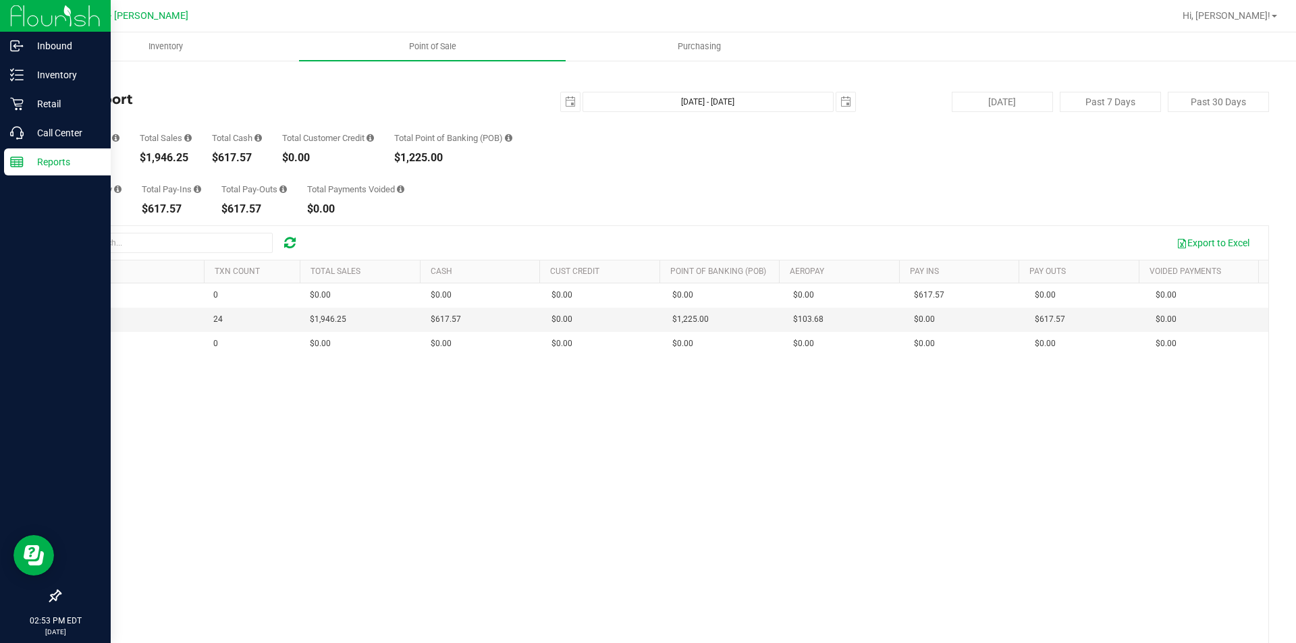
click at [36, 5] on img at bounding box center [55, 16] width 90 height 32
